Goal: Find specific page/section: Find specific page/section

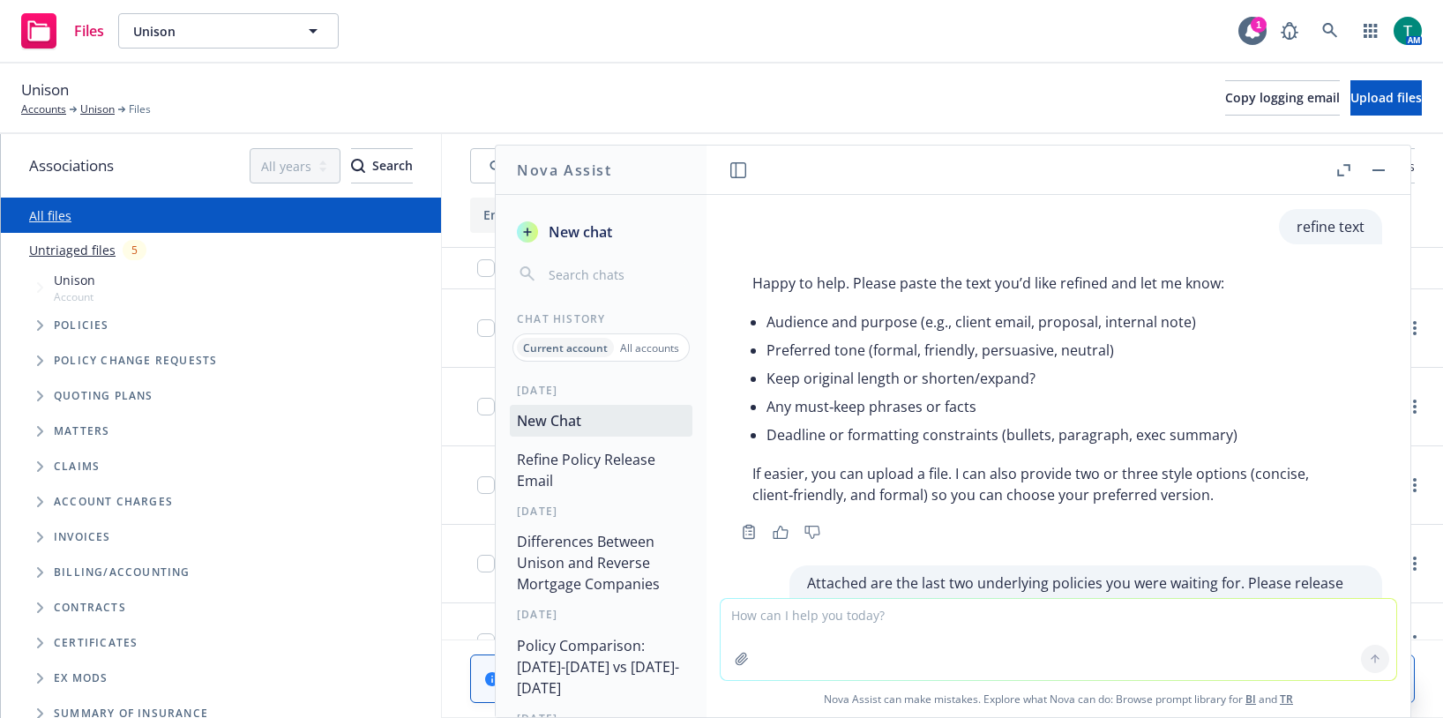
scroll to position [511, 0]
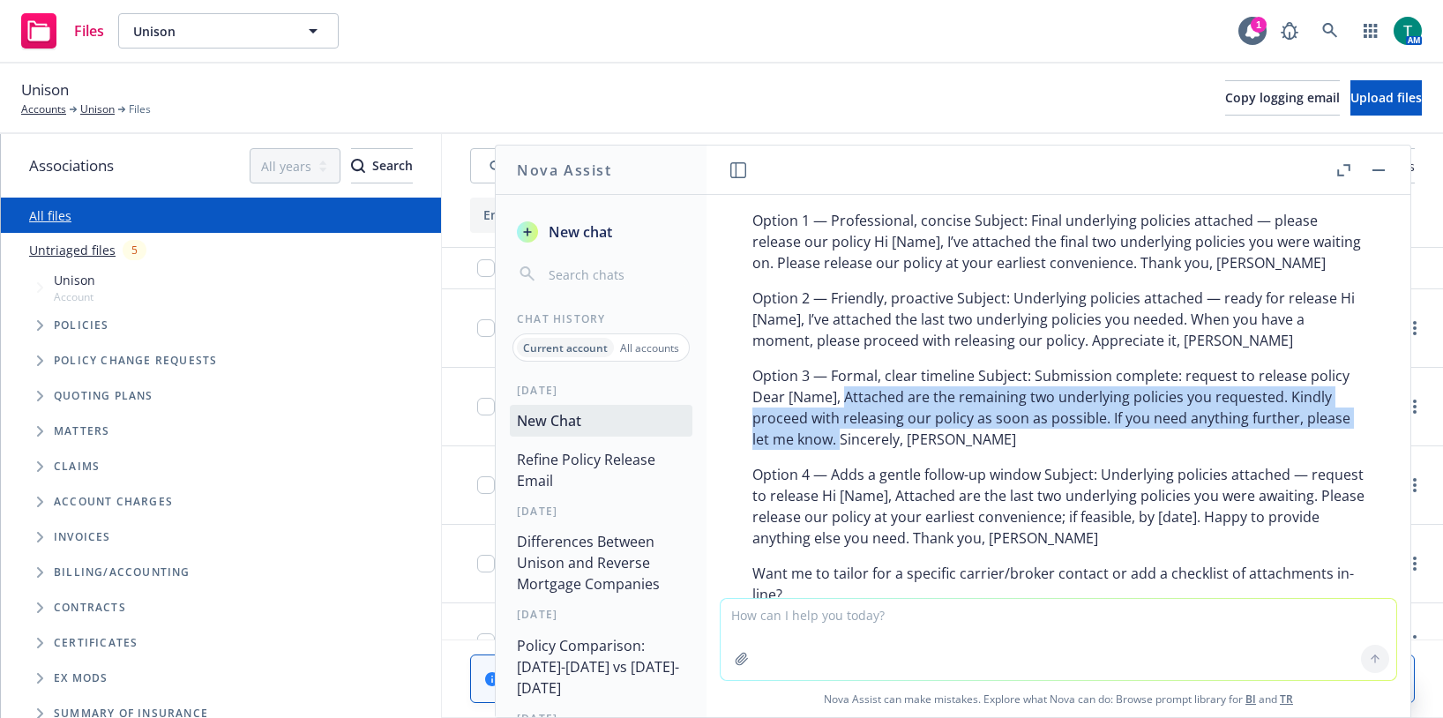
drag, startPoint x: 87, startPoint y: 78, endPoint x: 392, endPoint y: 49, distance: 305.5
click at [87, 78] on div "Unison Accounts Unison Files" at bounding box center [86, 97] width 130 height 39
